Goal: Task Accomplishment & Management: Manage account settings

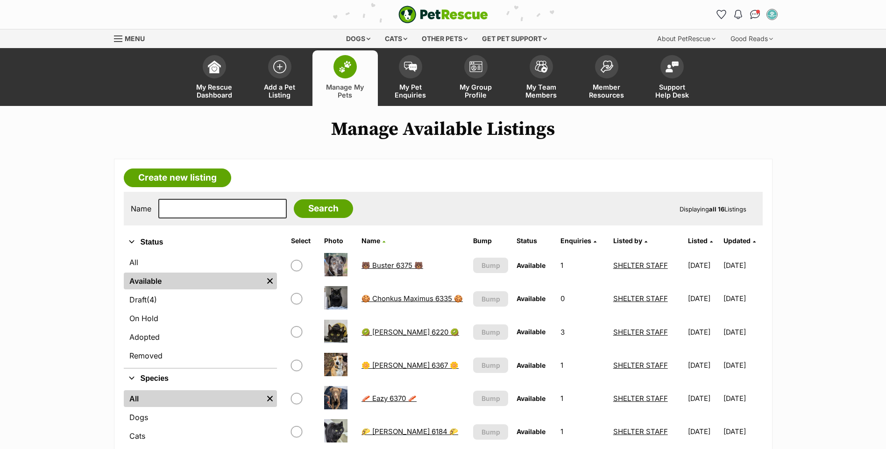
click at [230, 210] on input "text" at bounding box center [222, 209] width 128 height 20
type input "5984"
click at [294, 199] on input "Search" at bounding box center [323, 208] width 59 height 19
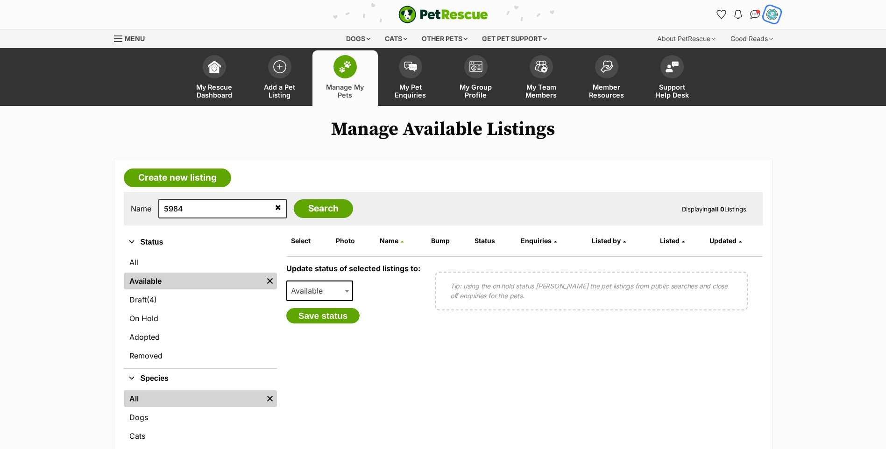
click at [773, 15] on img "My account" at bounding box center [772, 14] width 12 height 12
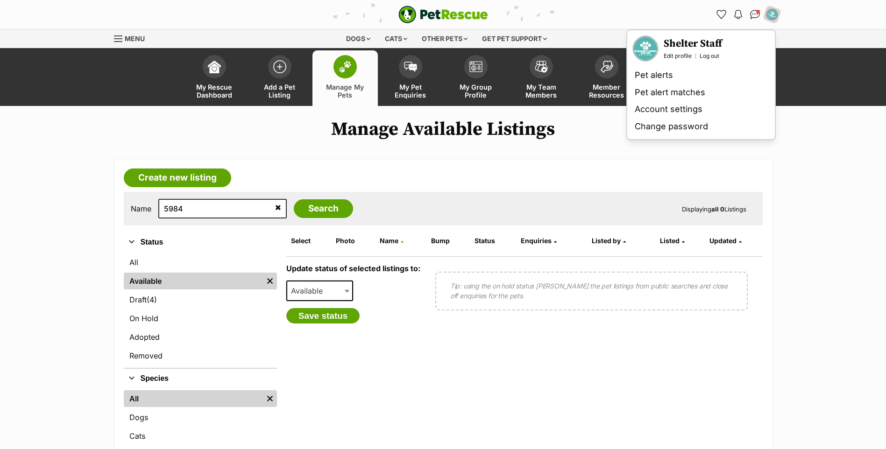
click at [820, 132] on h1 "Manage Available Listings" at bounding box center [443, 129] width 886 height 21
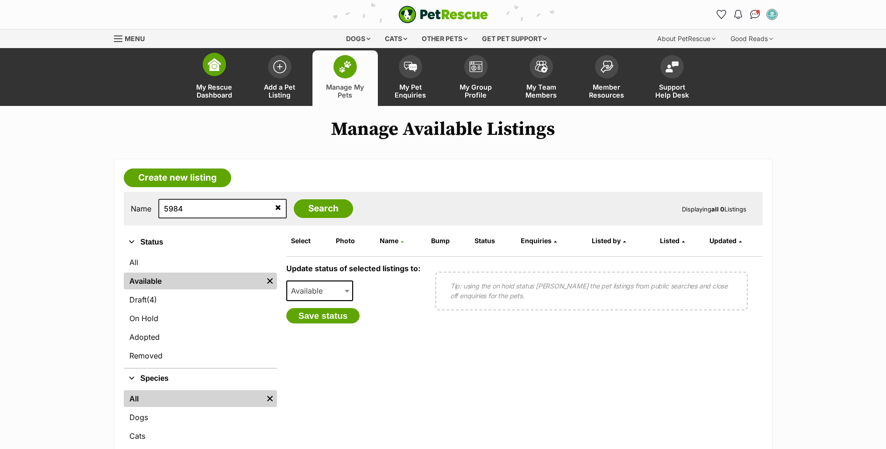
click at [201, 93] on span "My Rescue Dashboard" at bounding box center [214, 91] width 42 height 16
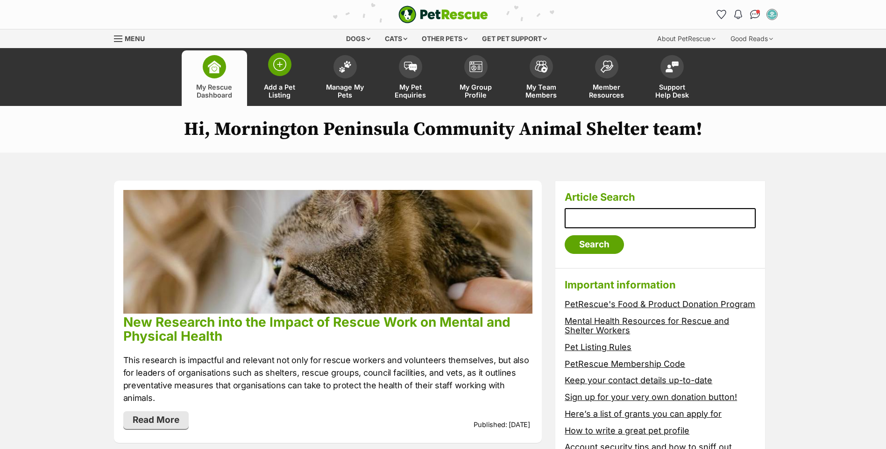
click at [280, 83] on span "Add a Pet Listing" at bounding box center [280, 91] width 42 height 16
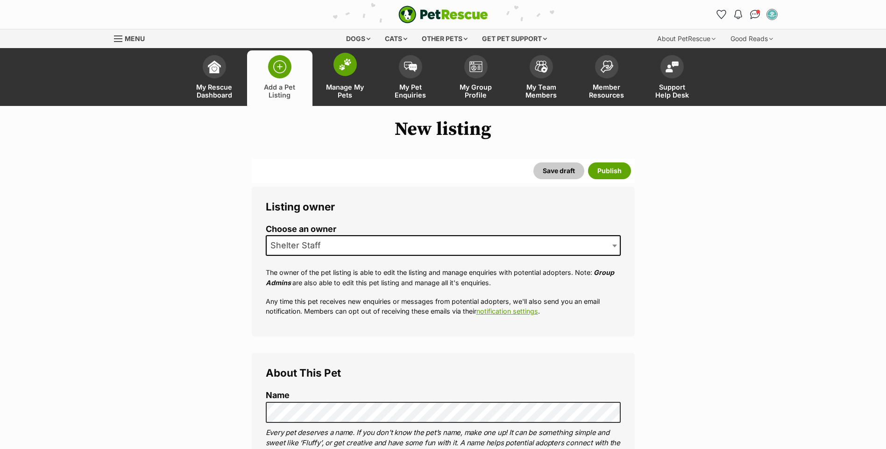
click at [325, 84] on span "Manage My Pets" at bounding box center [345, 91] width 42 height 16
click at [330, 84] on span "Manage My Pets" at bounding box center [345, 91] width 42 height 16
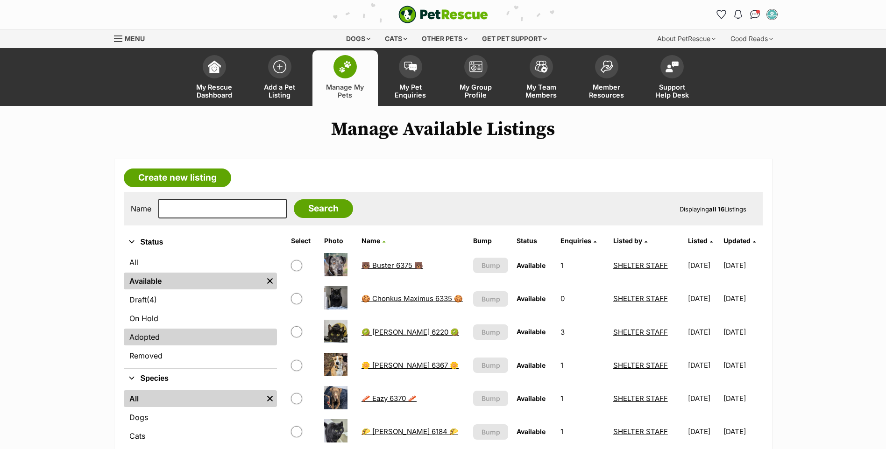
click at [174, 338] on link "Adopted" at bounding box center [200, 337] width 153 height 17
click at [139, 337] on link "Adopted" at bounding box center [200, 337] width 153 height 17
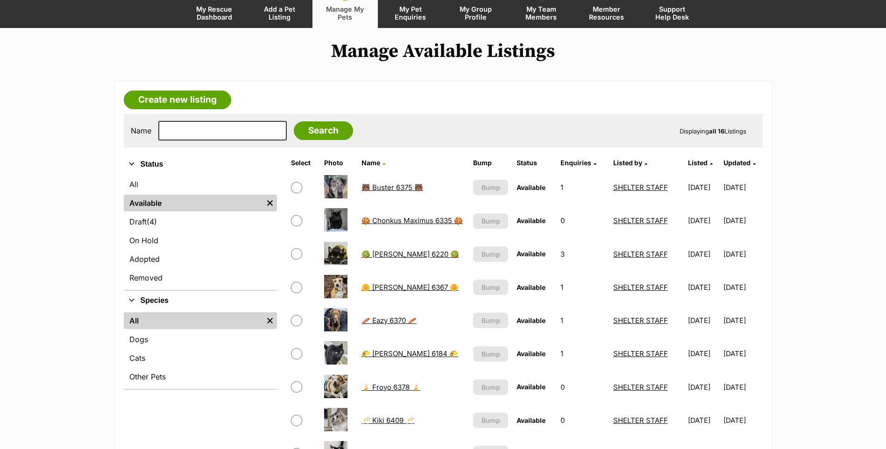
scroll to position [140, 0]
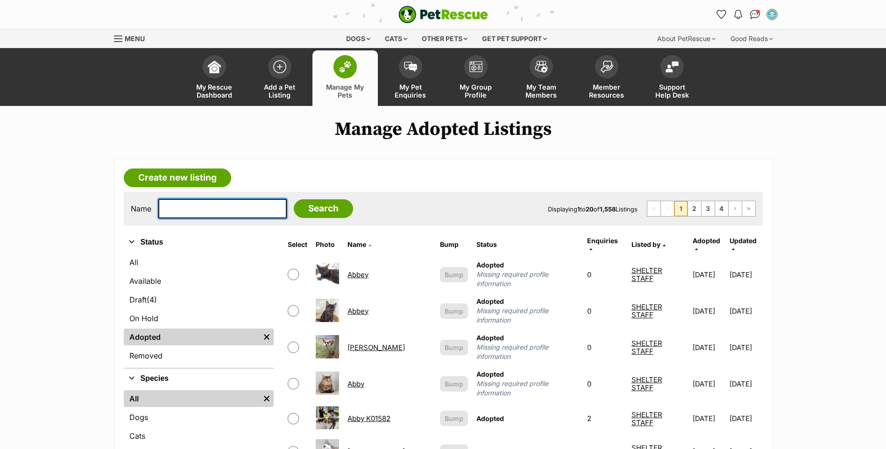
drag, startPoint x: 166, startPoint y: 204, endPoint x: 183, endPoint y: 204, distance: 17.7
click at [166, 204] on input "text" at bounding box center [222, 209] width 128 height 20
type input "5984"
click at [306, 204] on input "Search" at bounding box center [323, 208] width 59 height 19
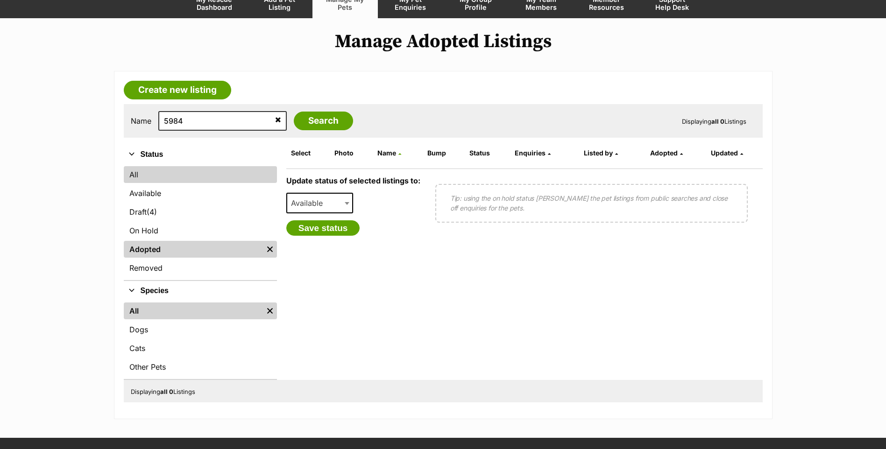
scroll to position [93, 0]
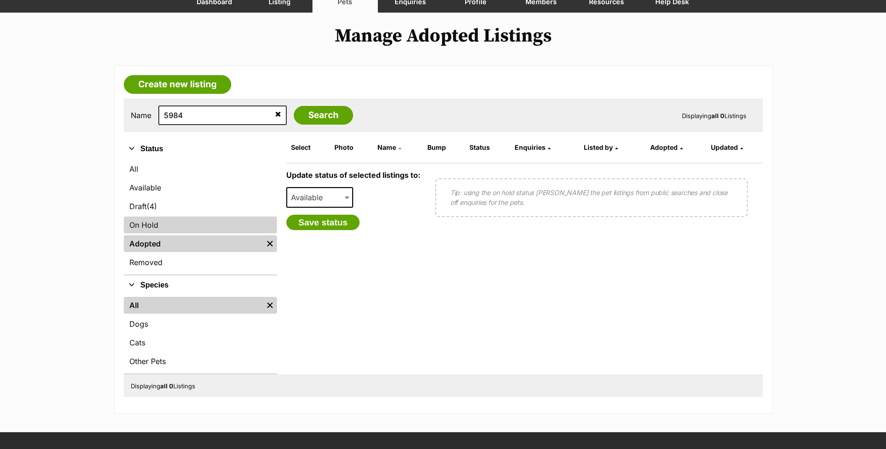
click at [170, 229] on link "On Hold" at bounding box center [200, 225] width 153 height 17
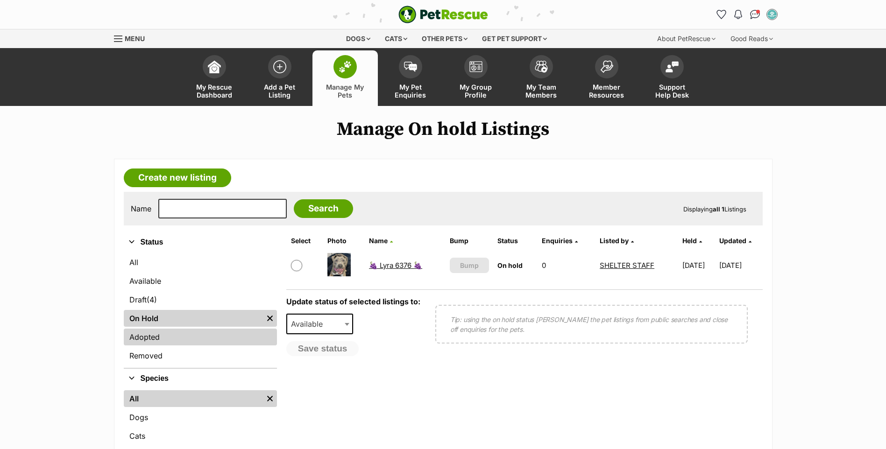
click at [172, 338] on link "Adopted" at bounding box center [200, 337] width 153 height 17
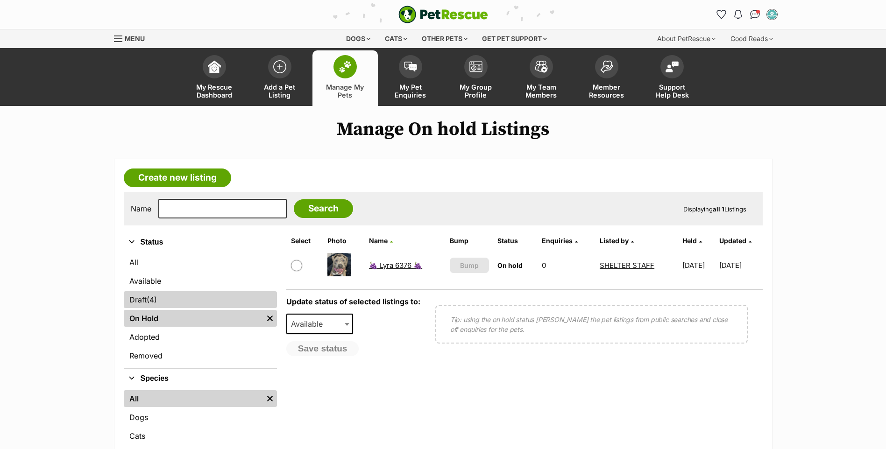
click at [151, 298] on span "(4)" at bounding box center [152, 299] width 10 height 11
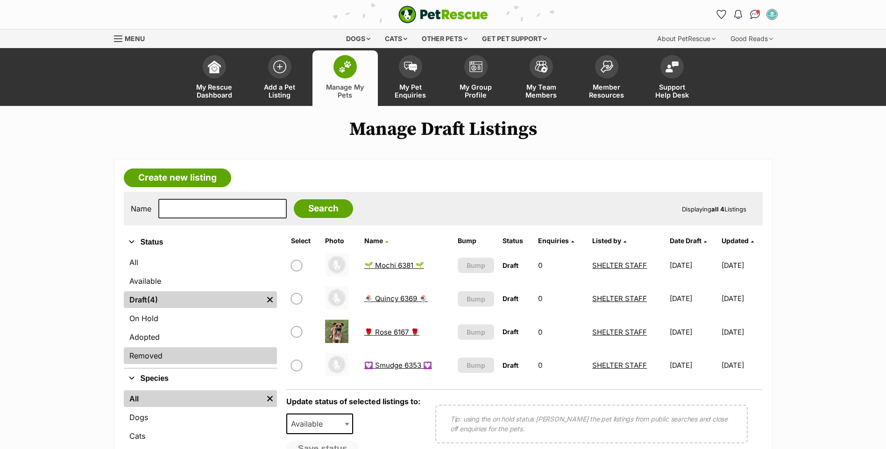
click at [155, 354] on link "Removed" at bounding box center [200, 355] width 153 height 17
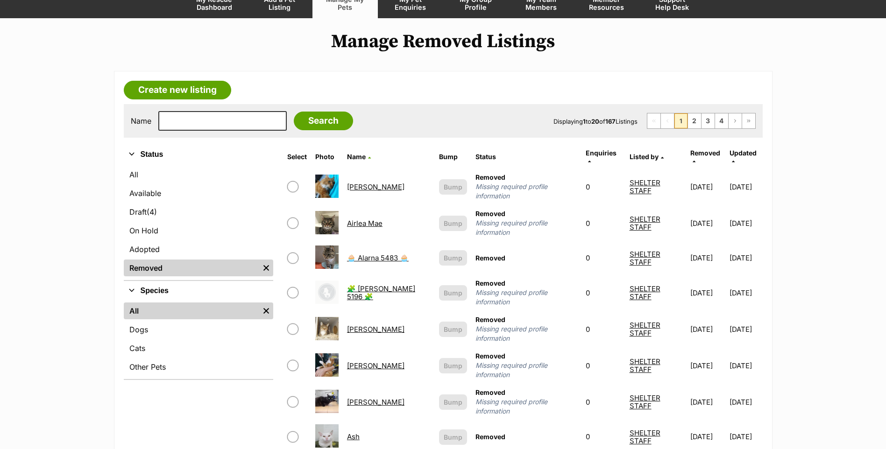
scroll to position [93, 0]
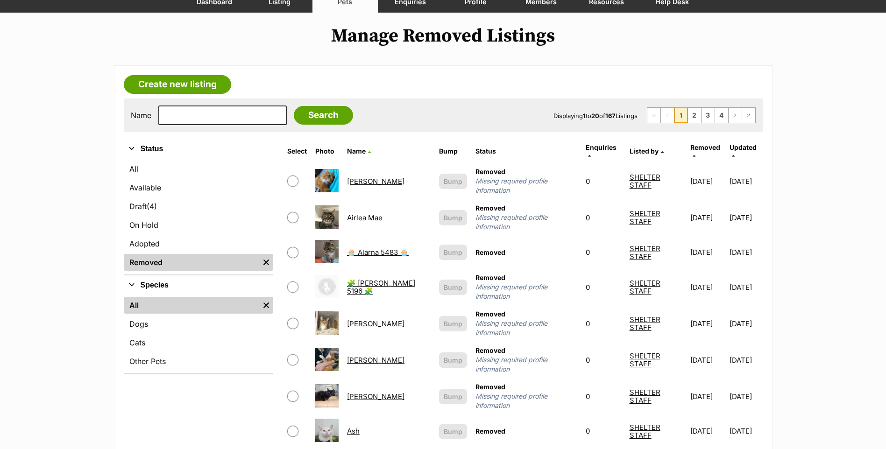
click at [148, 254] on link "Removed" at bounding box center [191, 262] width 135 height 17
click at [149, 248] on link "Adopted" at bounding box center [198, 243] width 149 height 17
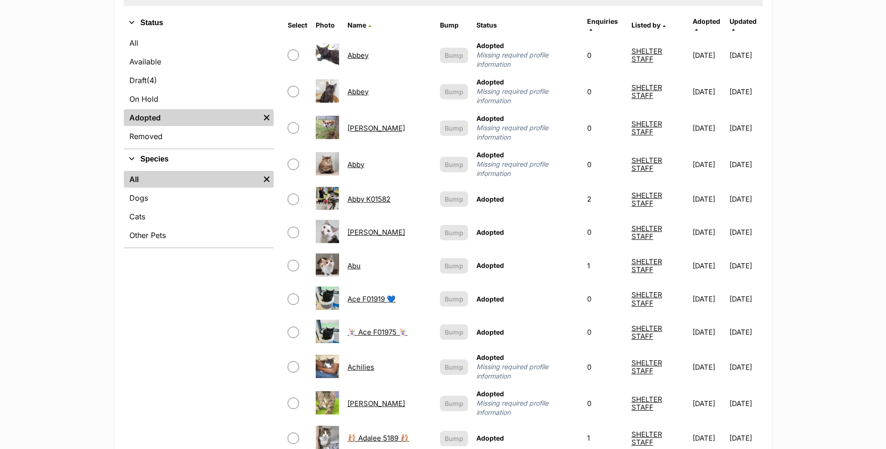
scroll to position [187, 0]
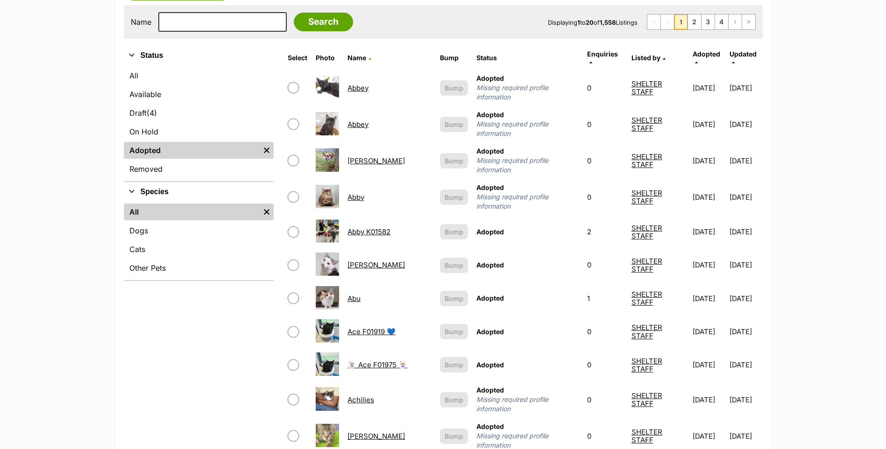
click at [333, 158] on img at bounding box center [327, 159] width 23 height 23
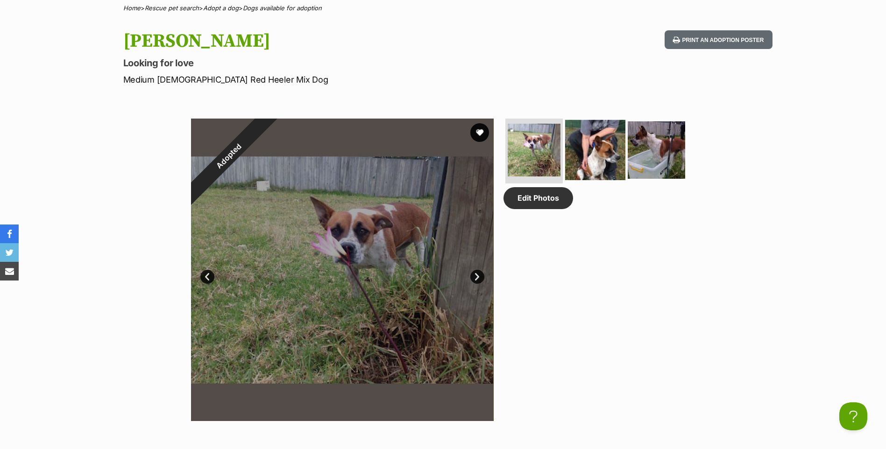
click at [606, 159] on img at bounding box center [595, 150] width 60 height 60
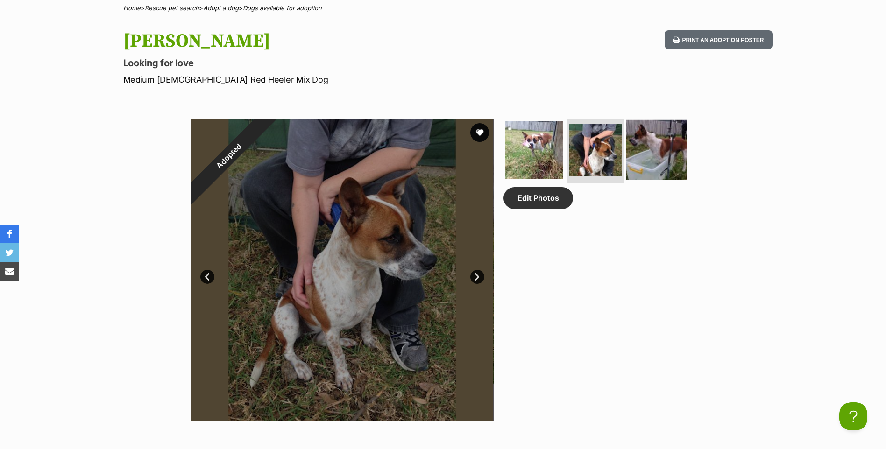
click at [631, 150] on img at bounding box center [656, 150] width 60 height 60
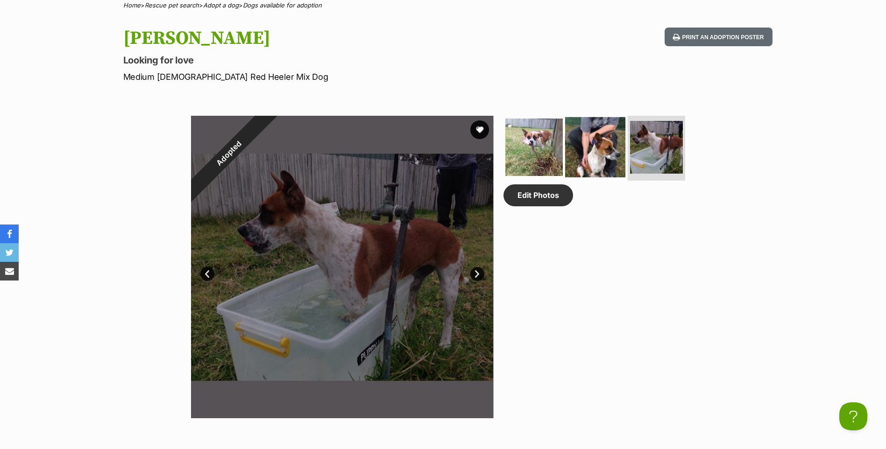
scroll to position [373, 0]
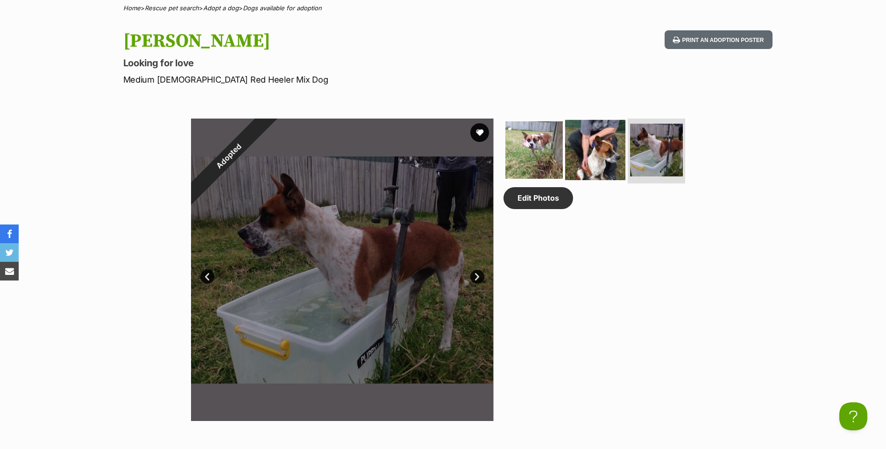
click at [598, 178] on img at bounding box center [595, 150] width 60 height 60
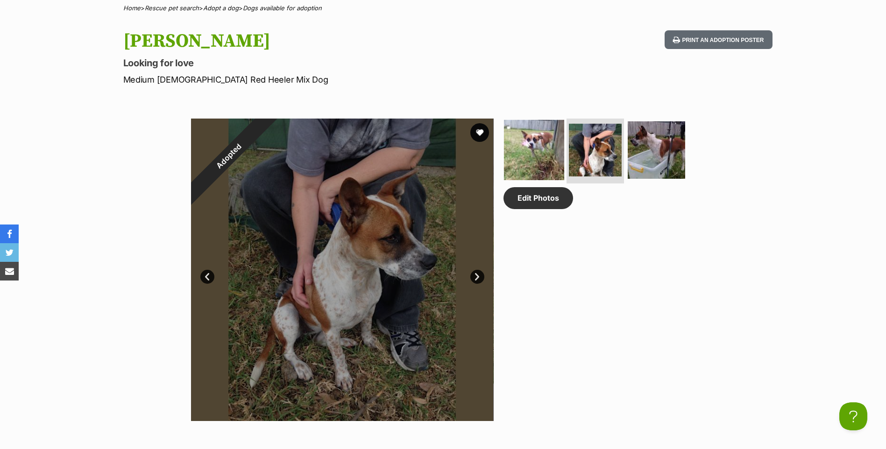
click at [551, 157] on img at bounding box center [534, 150] width 60 height 60
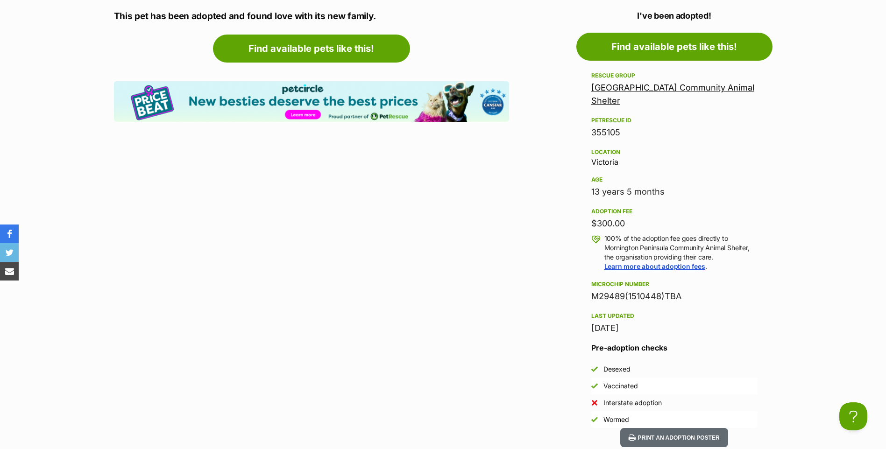
scroll to position [794, 0]
